Goal: Information Seeking & Learning: Understand process/instructions

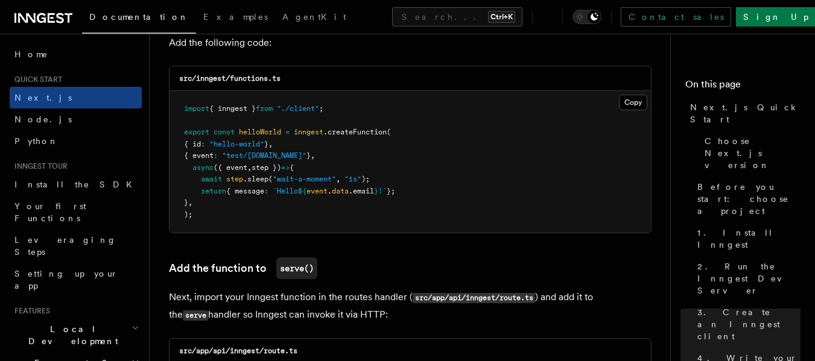
scroll to position [2172, 0]
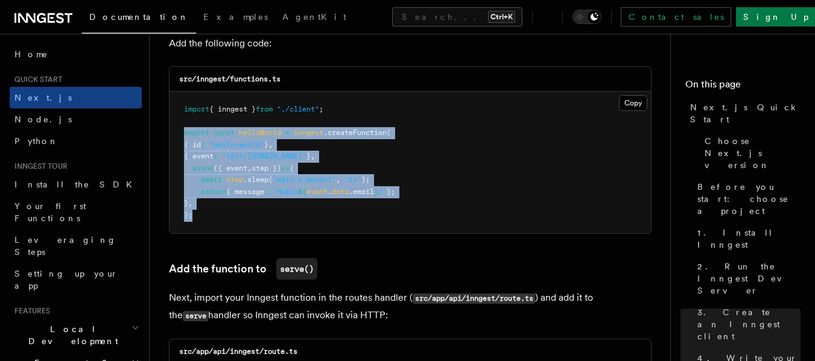
drag, startPoint x: 182, startPoint y: 130, endPoint x: 264, endPoint y: 226, distance: 125.9
click at [264, 226] on pre "import { inngest } from "./client" ; export const helloWorld = inngest .createF…" at bounding box center [411, 163] width 482 height 142
copy code "export const helloWorld = inngest .createFunction ( { id : "hello-world" } , { …"
click at [258, 181] on span ".sleep" at bounding box center [255, 180] width 25 height 8
drag, startPoint x: 184, startPoint y: 130, endPoint x: 218, endPoint y: 205, distance: 82.3
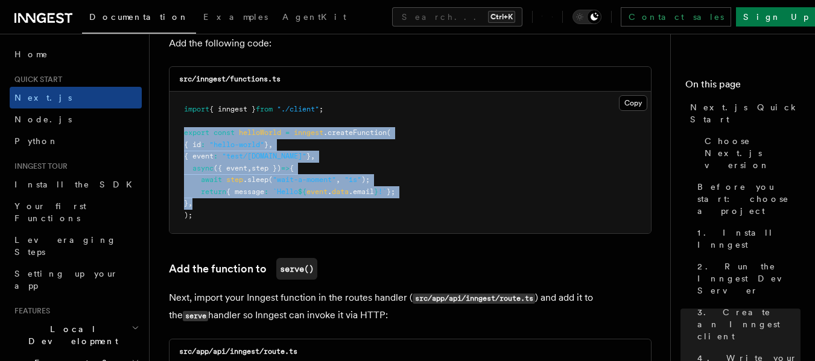
click at [218, 205] on pre "import { inngest } from "./client" ; export const helloWorld = inngest .createF…" at bounding box center [411, 163] width 482 height 142
drag, startPoint x: 183, startPoint y: 106, endPoint x: 208, endPoint y: 212, distance: 109.5
click at [208, 212] on pre "import { inngest } from "./client" ; export const helloWorld = inngest .createF…" at bounding box center [411, 163] width 482 height 142
copy code "import { inngest } from "./client" ; export const helloWorld = inngest .createF…"
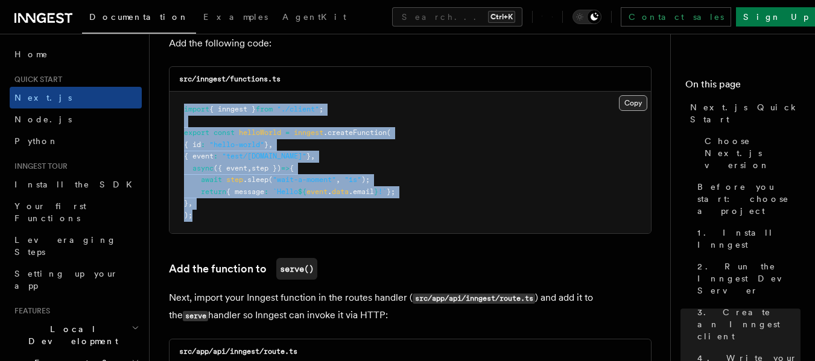
click at [632, 100] on button "Copy Copied" at bounding box center [633, 103] width 28 height 16
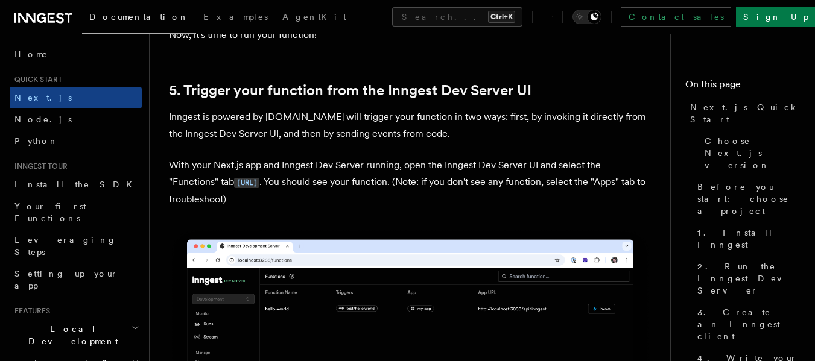
scroll to position [2754, 0]
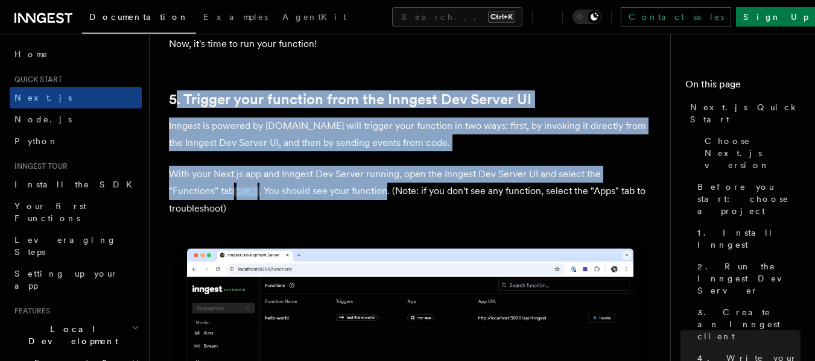
drag, startPoint x: 173, startPoint y: 81, endPoint x: 450, endPoint y: 188, distance: 296.6
copy article ". Trigger your function from the Inngest Dev Server UI Inngest is powered by [D…"
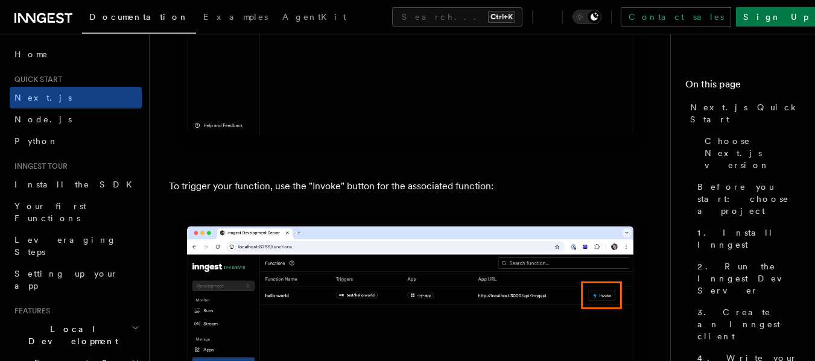
scroll to position [3137, 0]
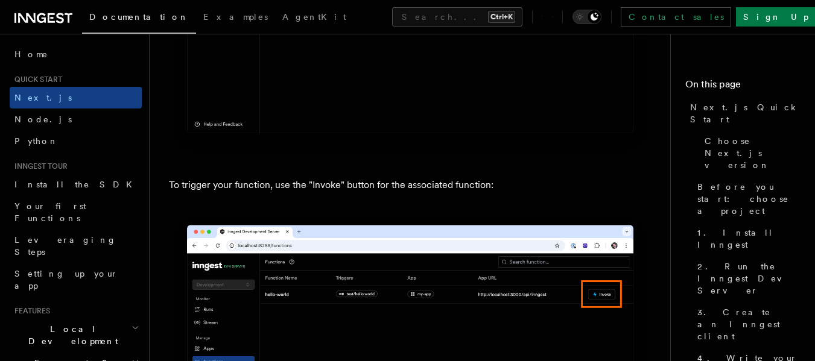
drag, startPoint x: 159, startPoint y: 183, endPoint x: 392, endPoint y: 211, distance: 234.0
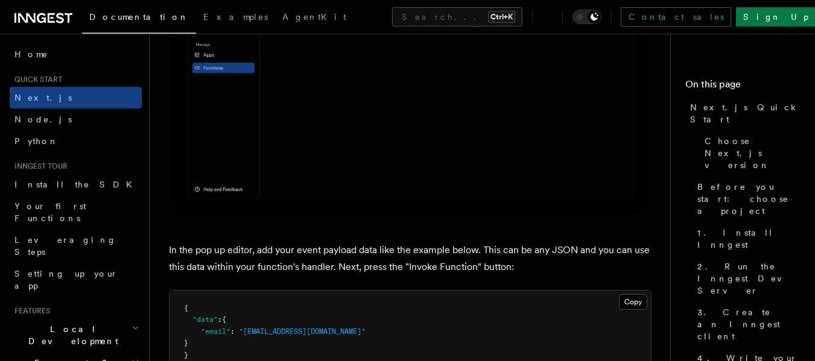
scroll to position [3535, 0]
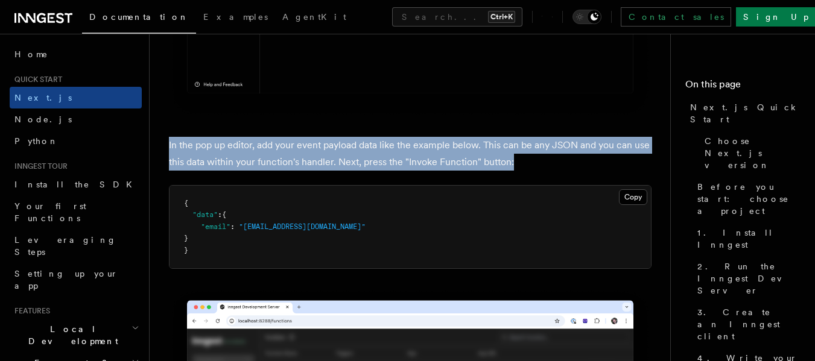
drag, startPoint x: 164, startPoint y: 138, endPoint x: 517, endPoint y: 157, distance: 353.5
copy p "In the pop up editor, add your event payload data like the example below. This …"
click at [631, 189] on button "Copy Copied" at bounding box center [633, 197] width 28 height 16
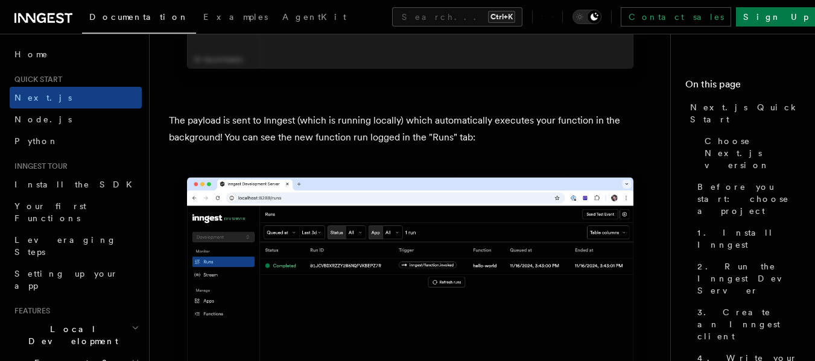
scroll to position [4052, 0]
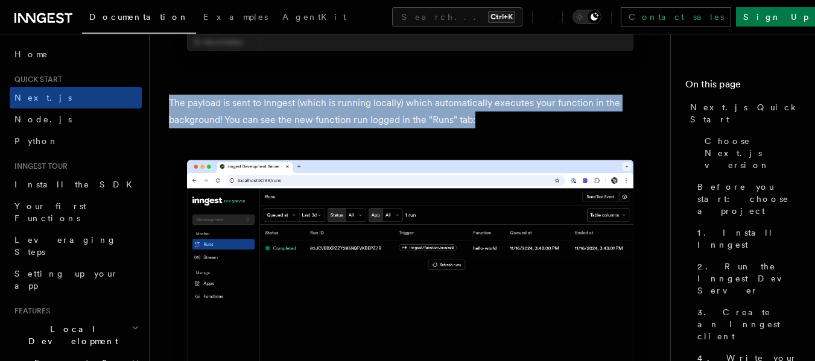
drag, startPoint x: 165, startPoint y: 94, endPoint x: 482, endPoint y: 112, distance: 316.7
click at [482, 112] on div "Quick start Next.js Quick Start In this tutorial you will add Inngest to a Next…" at bounding box center [434, 3] width 569 height 8111
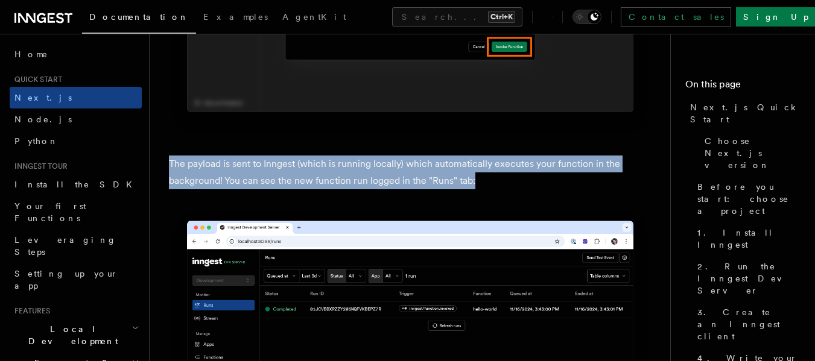
scroll to position [3990, 0]
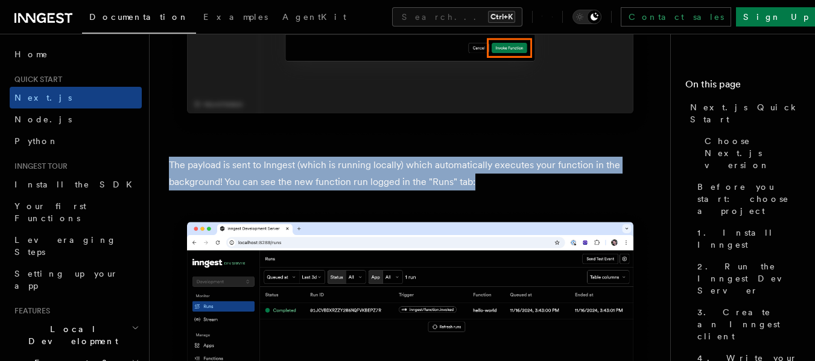
copy p "The payload is sent to Inngest (which is running locally) which automatically e…"
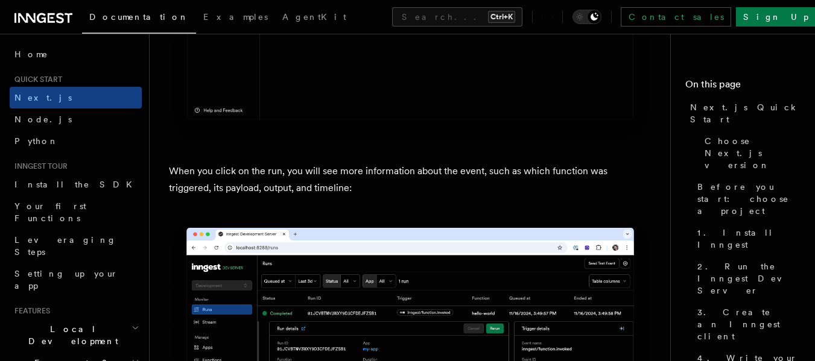
scroll to position [4360, 0]
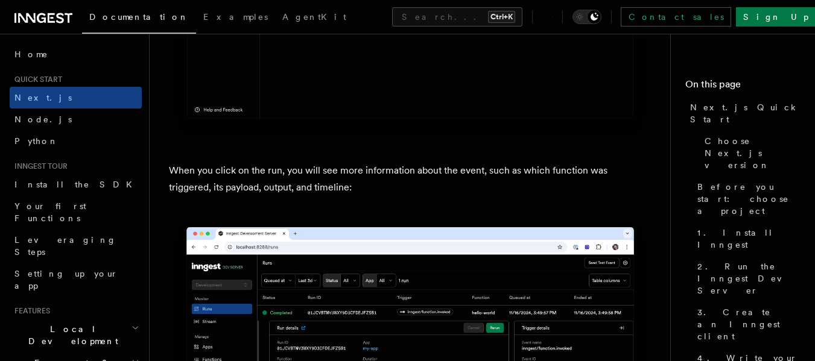
drag, startPoint x: 171, startPoint y: 171, endPoint x: 325, endPoint y: 198, distance: 156.2
copy p "When you click on the run, you will see more information about the event, such …"
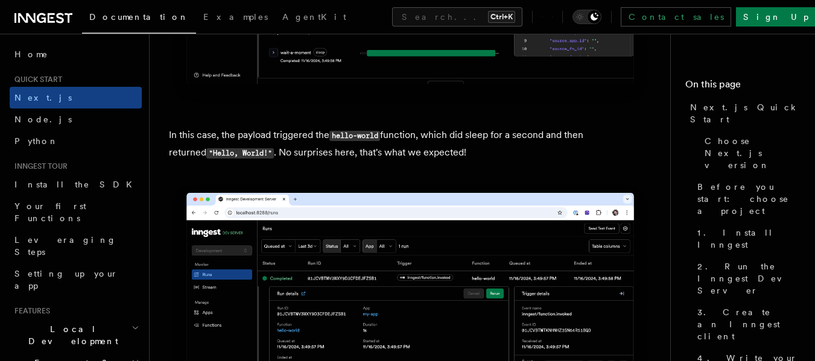
scroll to position [4803, 0]
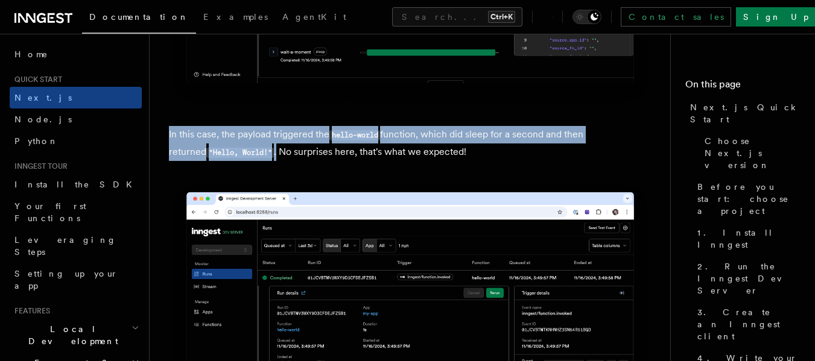
drag, startPoint x: 165, startPoint y: 131, endPoint x: 241, endPoint y: 152, distance: 78.3
copy p "In this case, the payload triggered the hello-world function, which did sleep f…"
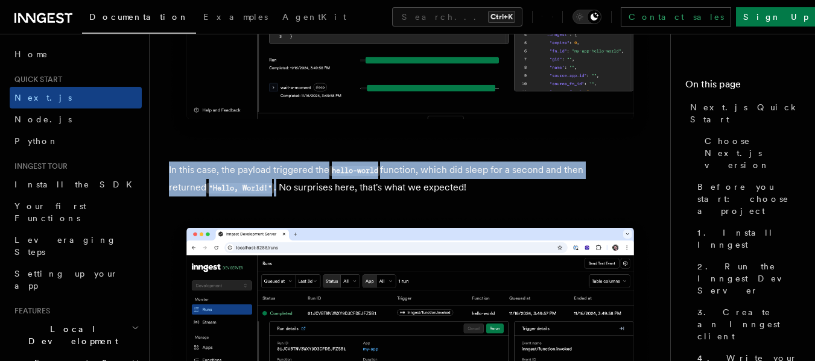
scroll to position [4786, 0]
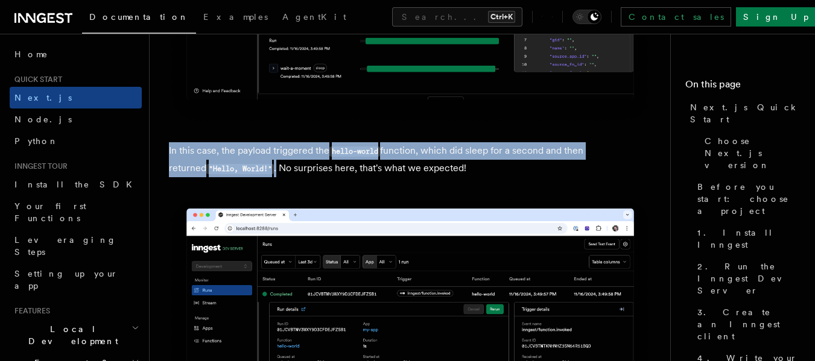
click at [462, 240] on img at bounding box center [410, 364] width 483 height 334
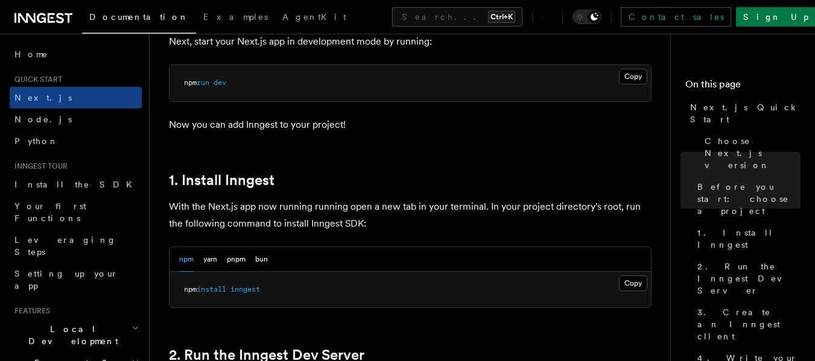
scroll to position [552, 0]
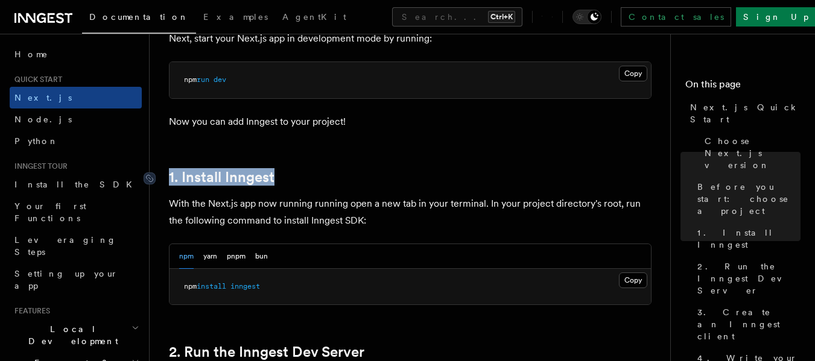
drag, startPoint x: 279, startPoint y: 174, endPoint x: 162, endPoint y: 179, distance: 117.8
click at [169, 179] on h2 "1. Install Inngest" at bounding box center [410, 177] width 483 height 17
copy link "1. Install Inngest"
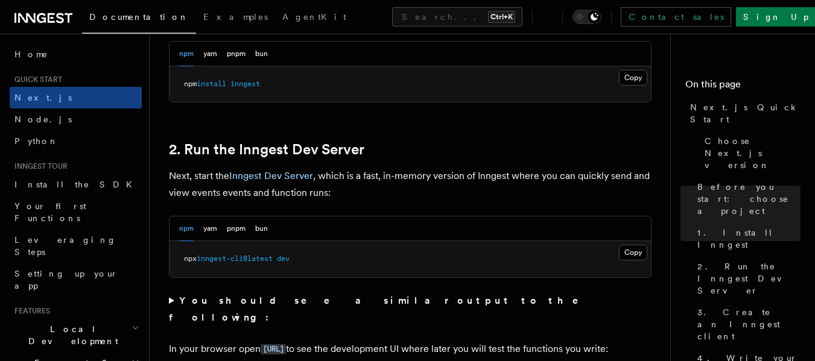
scroll to position [758, 0]
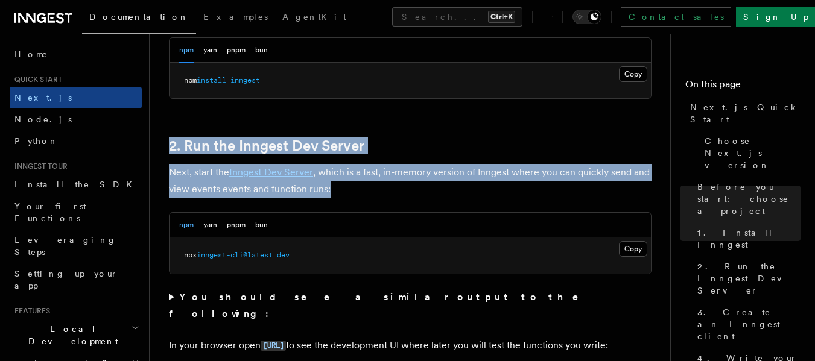
drag, startPoint x: 165, startPoint y: 136, endPoint x: 364, endPoint y: 182, distance: 204.3
copy article "2. Run the Inngest Dev Server Next, start the Inngest Dev Server , which is a f…"
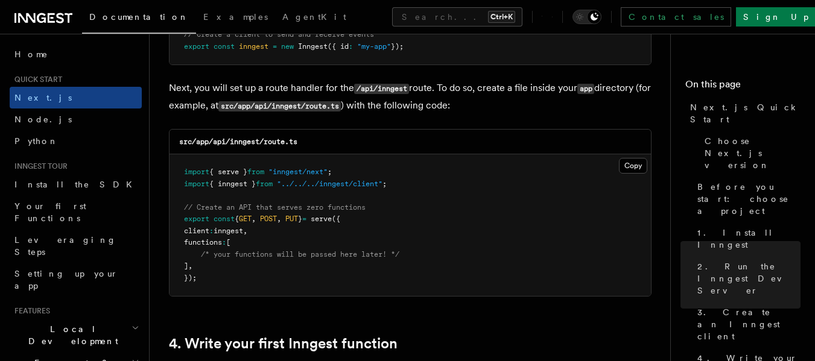
scroll to position [1649, 0]
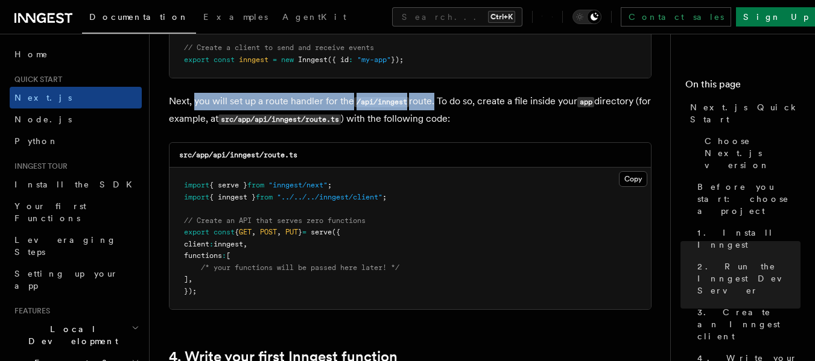
drag, startPoint x: 196, startPoint y: 99, endPoint x: 437, endPoint y: 92, distance: 240.9
copy p "you will set up a route handler for the /api/inngest route"
click at [630, 174] on button "Copy Copied" at bounding box center [633, 179] width 28 height 16
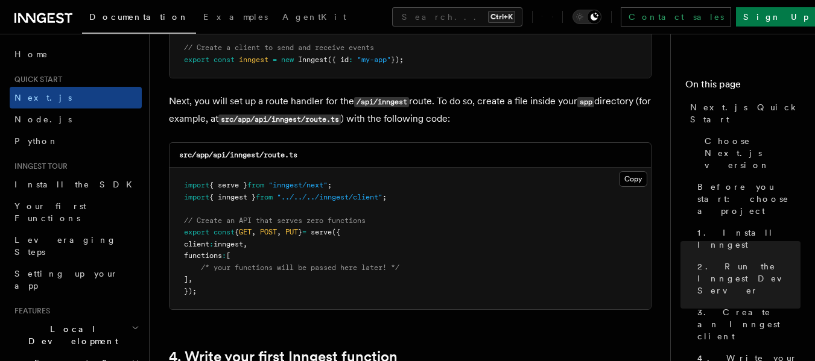
click at [338, 120] on code "src/app/api/inngest/route.ts" at bounding box center [279, 120] width 122 height 10
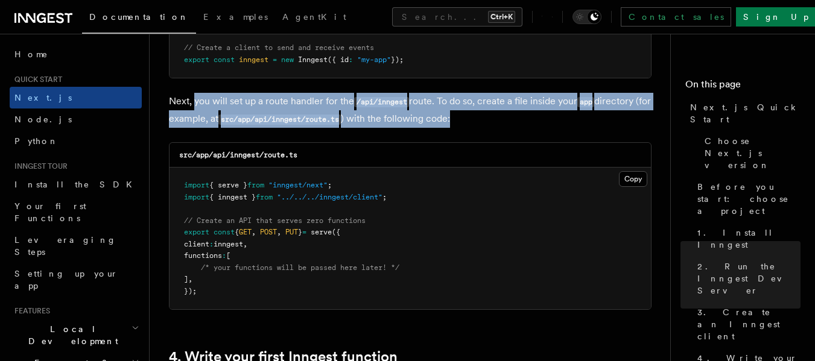
drag, startPoint x: 195, startPoint y: 97, endPoint x: 474, endPoint y: 122, distance: 279.9
click at [474, 122] on p "Next, you will set up a route handler for the /api/inngest route. To do so, cre…" at bounding box center [410, 110] width 483 height 35
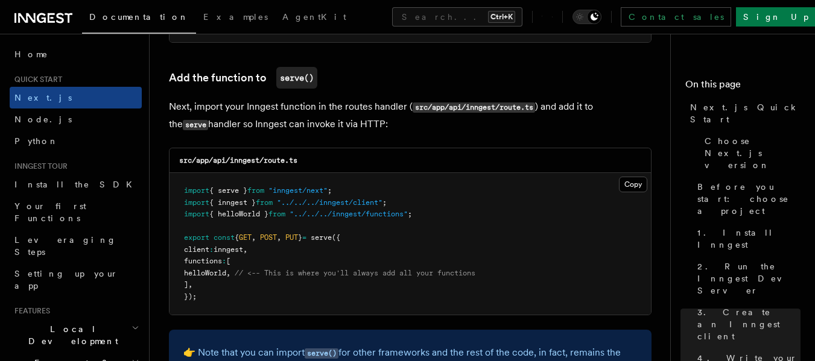
scroll to position [2364, 0]
drag, startPoint x: 194, startPoint y: 102, endPoint x: 362, endPoint y: 129, distance: 169.9
click at [362, 129] on p "Next, import your Inngest function in the routes handler ( src/app/api/inngest/…" at bounding box center [410, 115] width 483 height 35
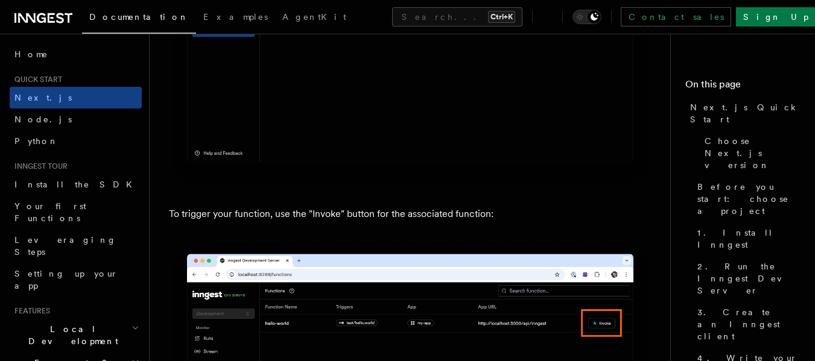
scroll to position [3108, 0]
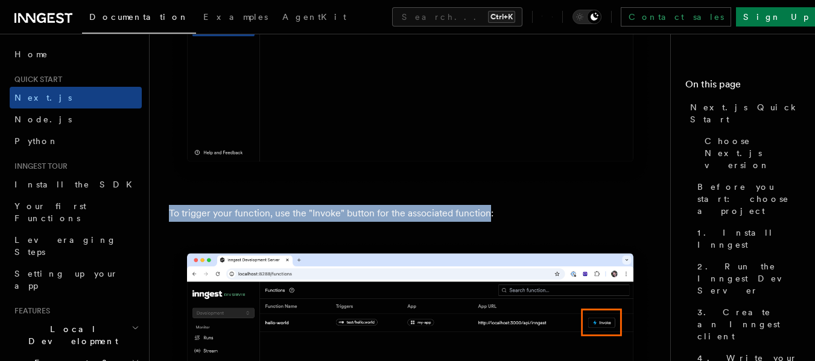
drag, startPoint x: 167, startPoint y: 206, endPoint x: 488, endPoint y: 200, distance: 321.7
